Goal: Information Seeking & Learning: Learn about a topic

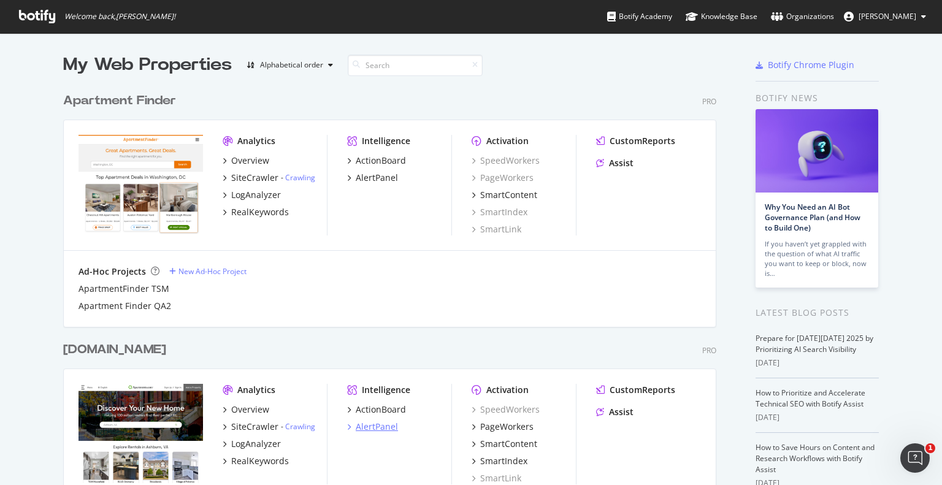
click at [363, 426] on div "AlertPanel" at bounding box center [377, 427] width 42 height 12
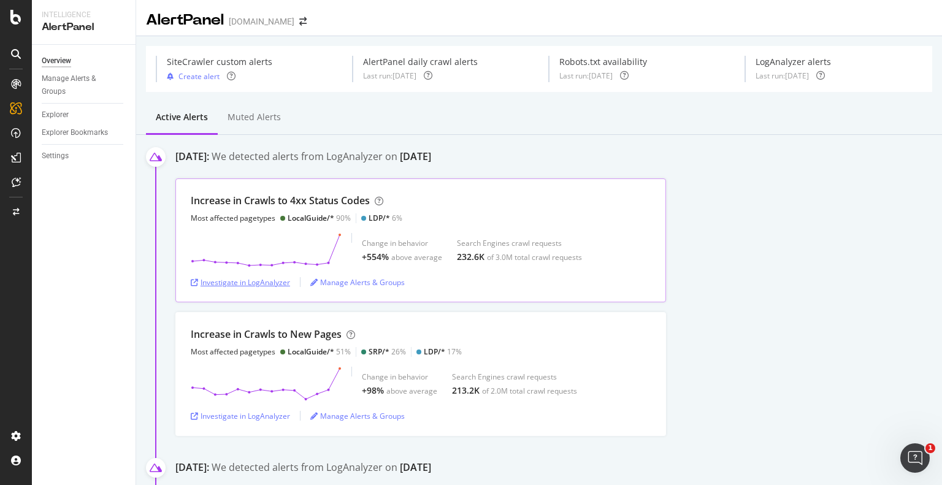
click at [231, 284] on div "Investigate in LogAnalyzer" at bounding box center [240, 282] width 99 height 10
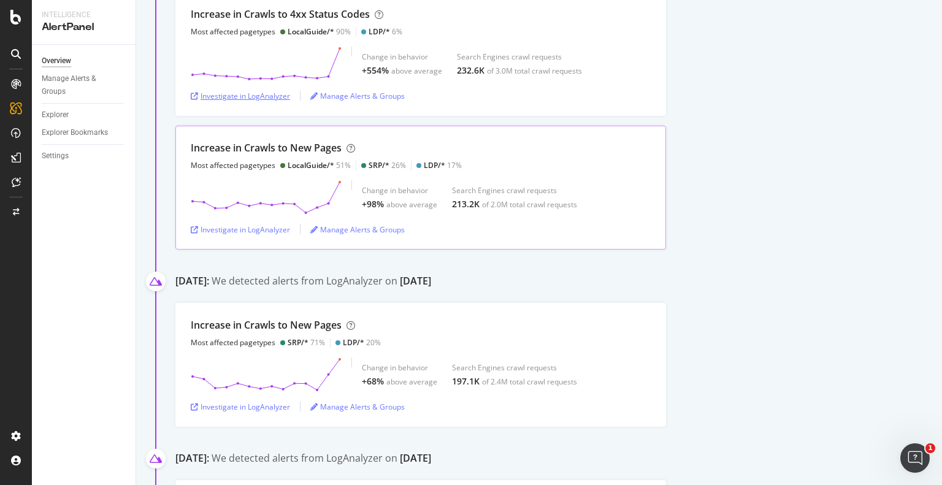
scroll to position [198, 0]
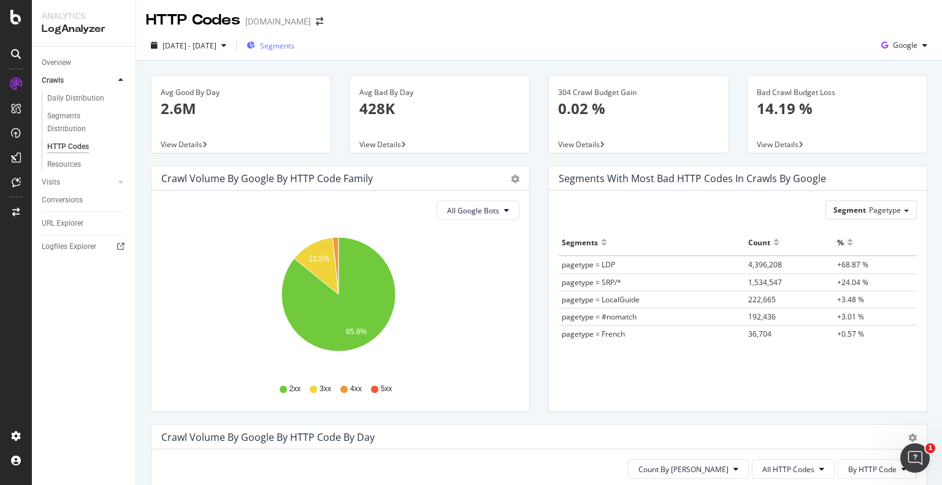
click at [295, 45] on span "Segments" at bounding box center [277, 45] width 34 height 10
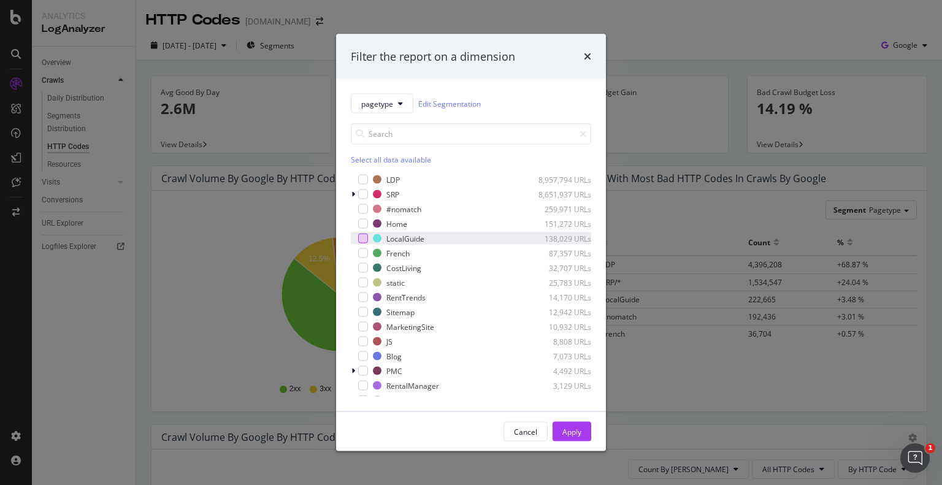
click at [363, 239] on div "modal" at bounding box center [363, 239] width 10 height 10
click at [580, 431] on div "Apply" at bounding box center [572, 431] width 19 height 10
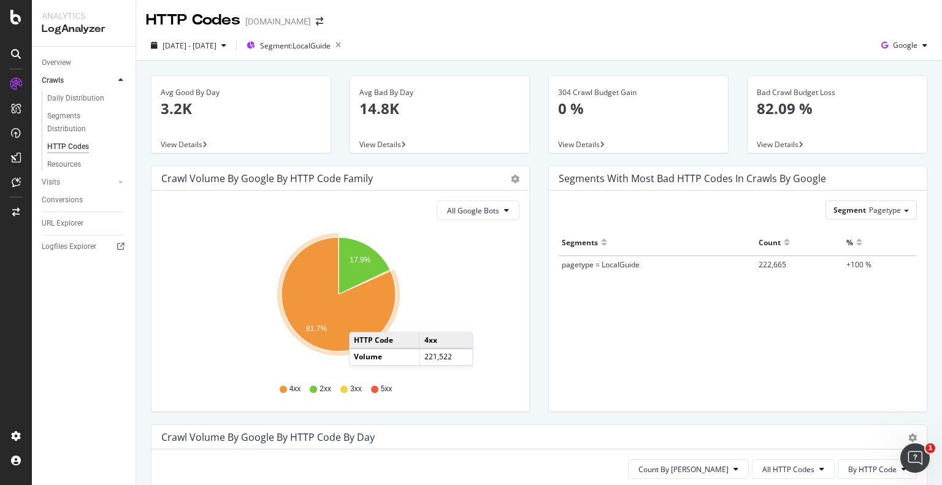
click at [361, 320] on icon "A chart." at bounding box center [339, 294] width 114 height 114
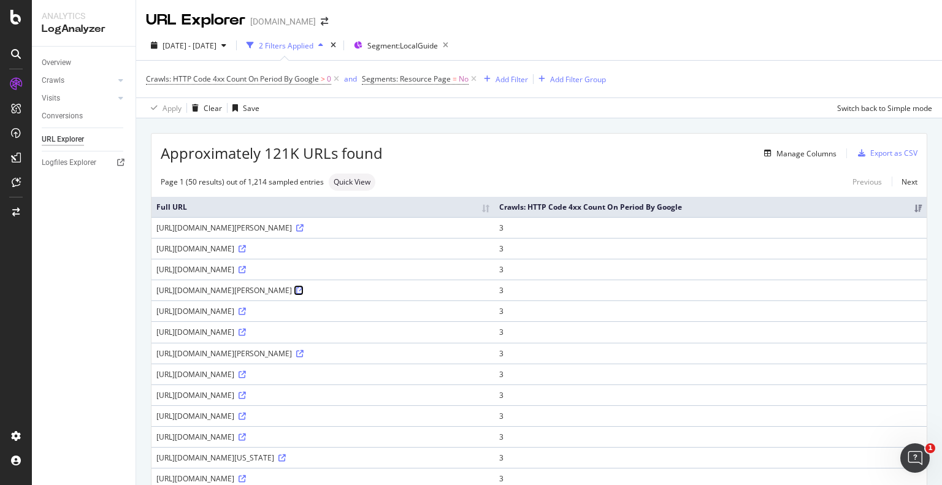
click at [304, 289] on icon at bounding box center [299, 290] width 7 height 7
